Goal: Information Seeking & Learning: Compare options

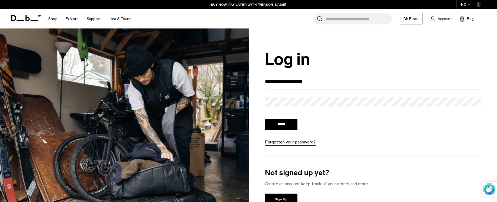
click at [265, 119] on input "******" at bounding box center [281, 124] width 33 height 11
click at [281, 124] on input "******" at bounding box center [281, 124] width 33 height 11
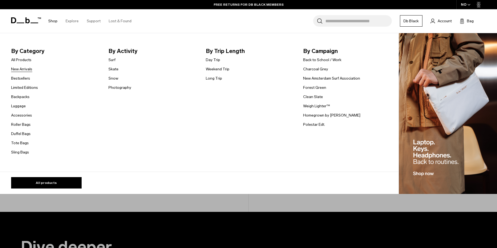
click at [30, 69] on link "New Arrivals" at bounding box center [21, 69] width 21 height 6
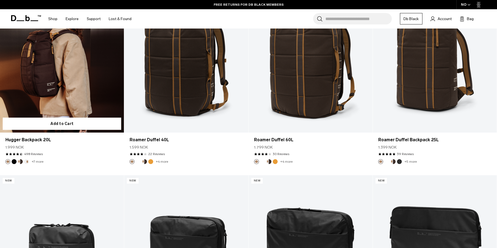
scroll to position [1275, 0]
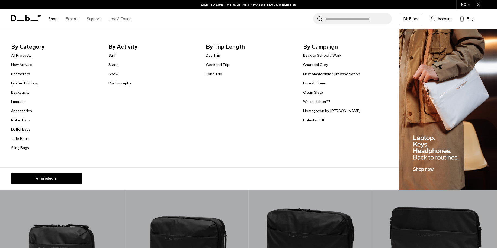
click at [25, 83] on link "Limited Editions" at bounding box center [24, 83] width 27 height 6
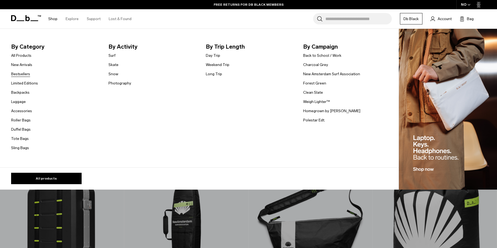
click at [21, 75] on link "Bestsellers" at bounding box center [20, 74] width 19 height 6
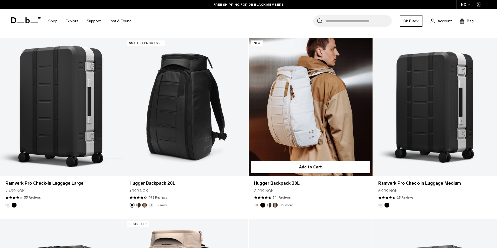
scroll to position [542, 0]
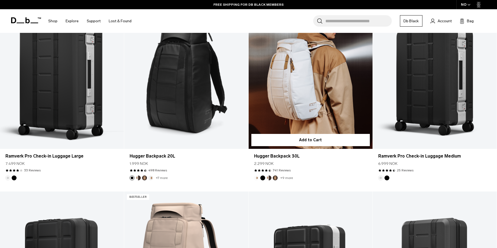
click at [289, 97] on link "Hugger Backpack 30L" at bounding box center [311, 80] width 124 height 138
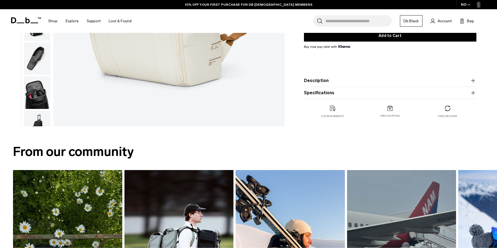
scroll to position [190, 0]
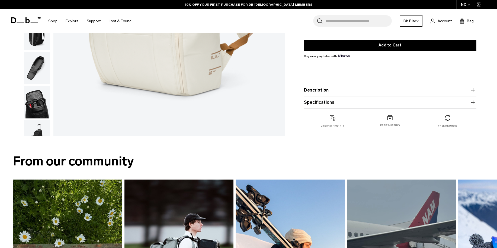
click at [428, 100] on button "Specifications" at bounding box center [390, 102] width 172 height 7
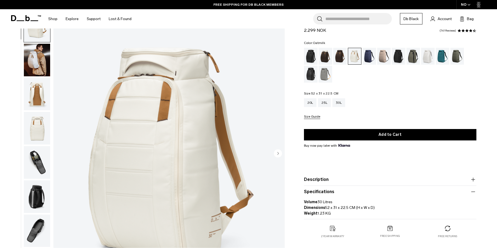
scroll to position [27, 0]
click at [322, 102] on div "25L" at bounding box center [324, 102] width 13 height 9
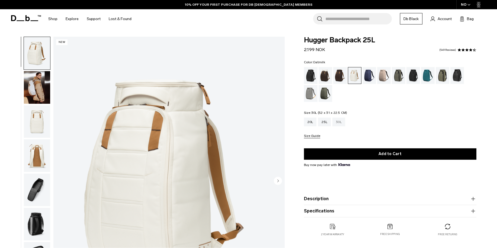
click at [340, 122] on div "30L" at bounding box center [339, 121] width 13 height 9
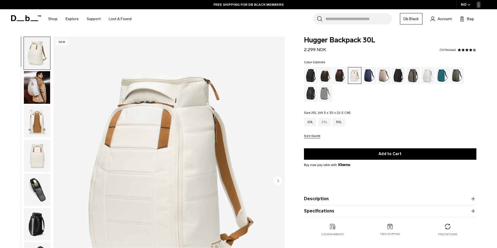
click at [324, 123] on div "25L" at bounding box center [324, 121] width 13 height 9
